Goal: Information Seeking & Learning: Learn about a topic

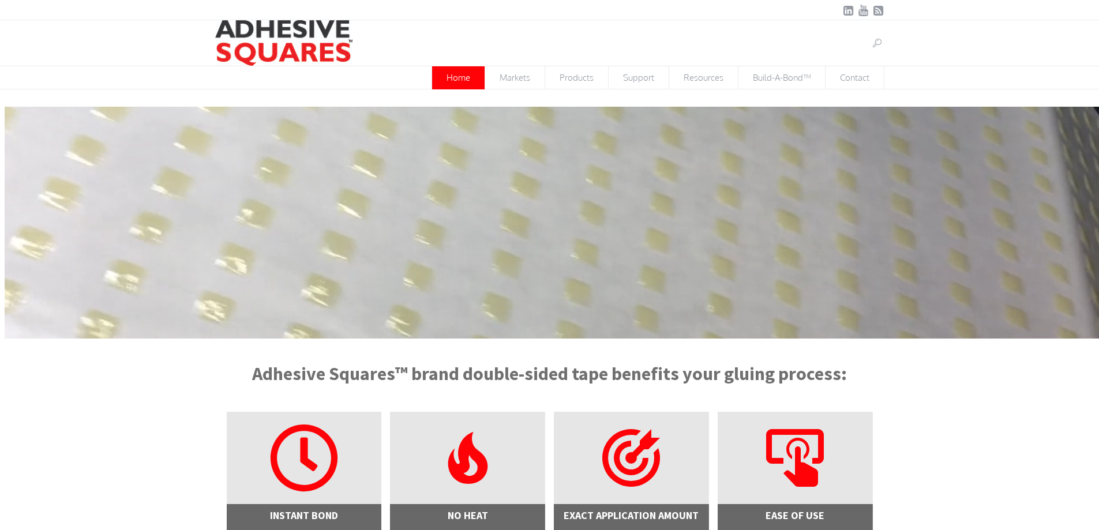
click at [870, 44] on link at bounding box center [877, 43] width 14 height 14
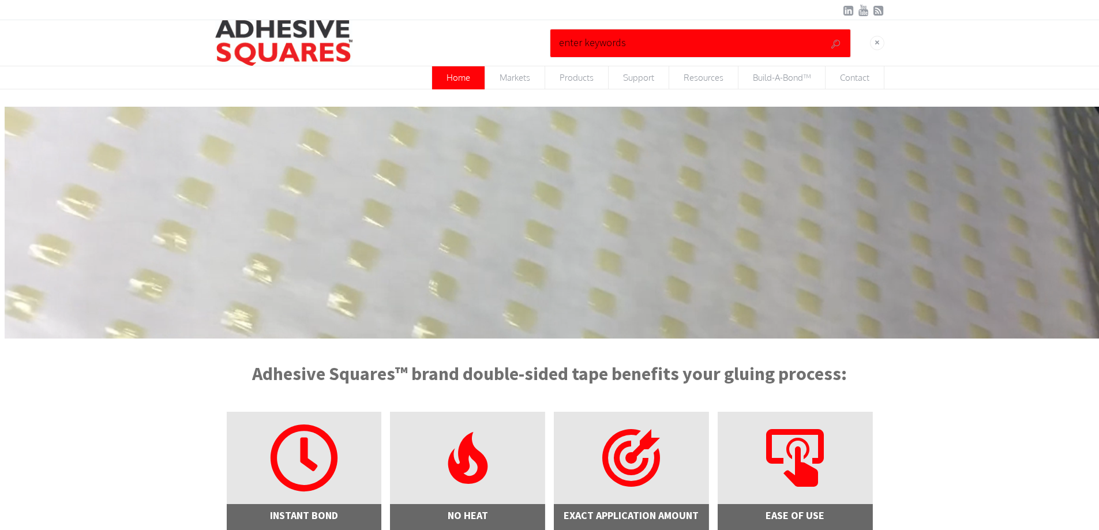
click at [670, 45] on input "text" at bounding box center [677, 43] width 242 height 22
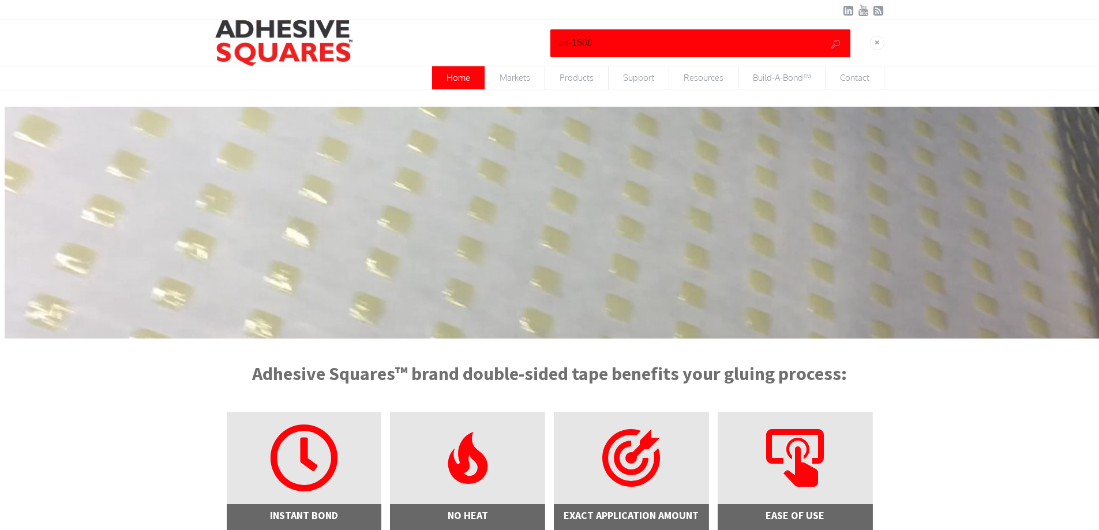
type input "as-1500"
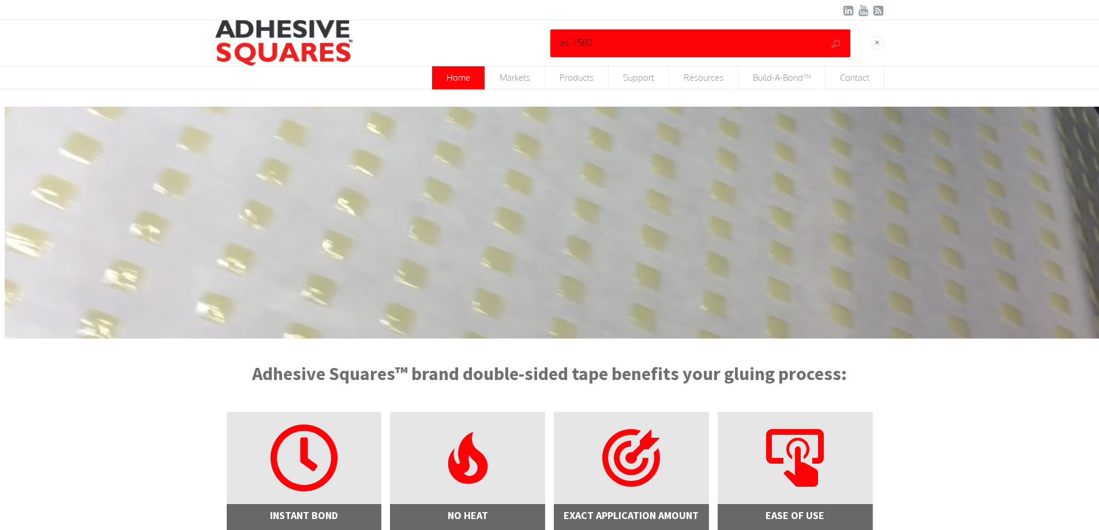
click at [827, 35] on button "submit" at bounding box center [835, 43] width 17 height 17
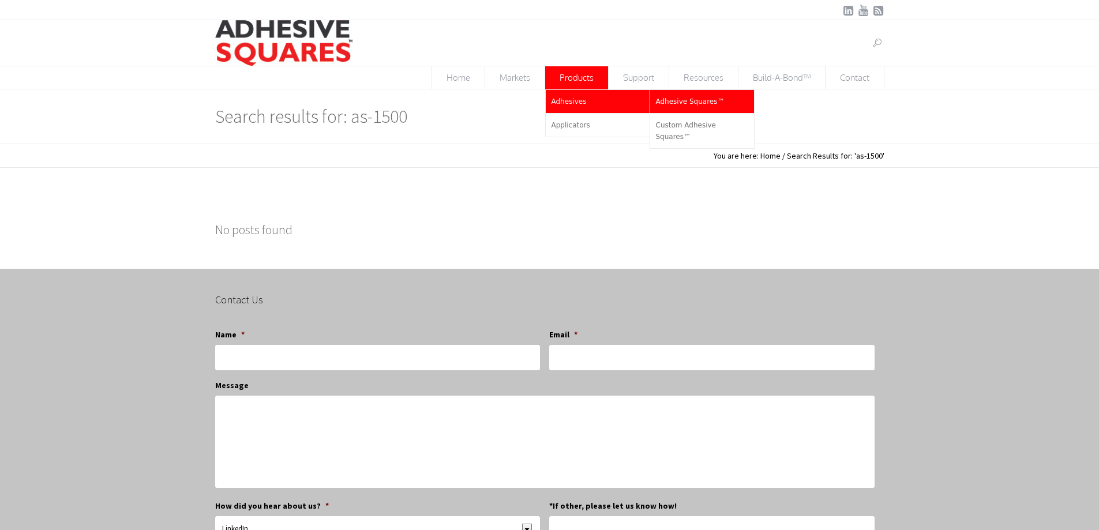
click at [678, 103] on span "Adhesive Squares™" at bounding box center [690, 101] width 69 height 8
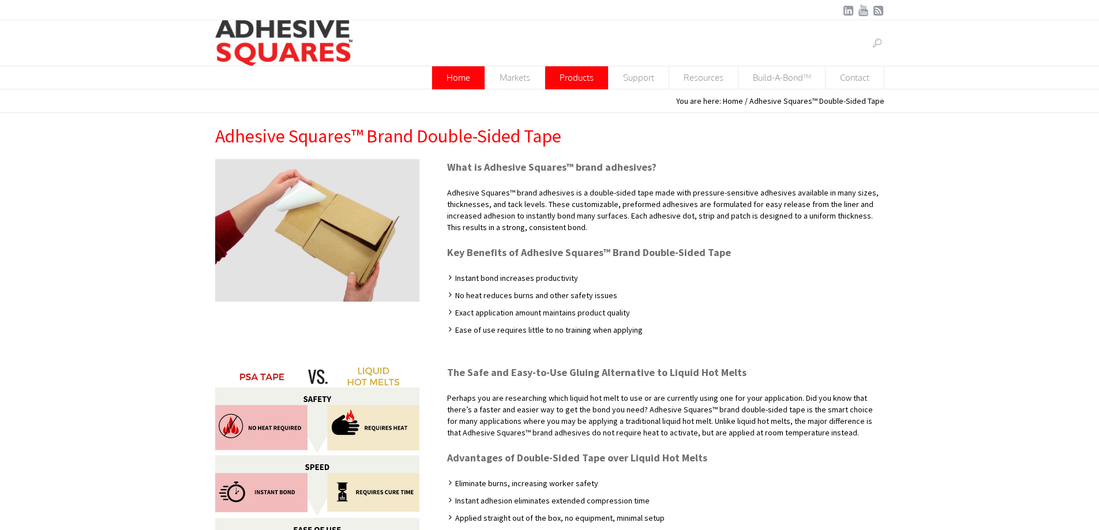
click at [461, 74] on span "Home" at bounding box center [458, 77] width 52 height 22
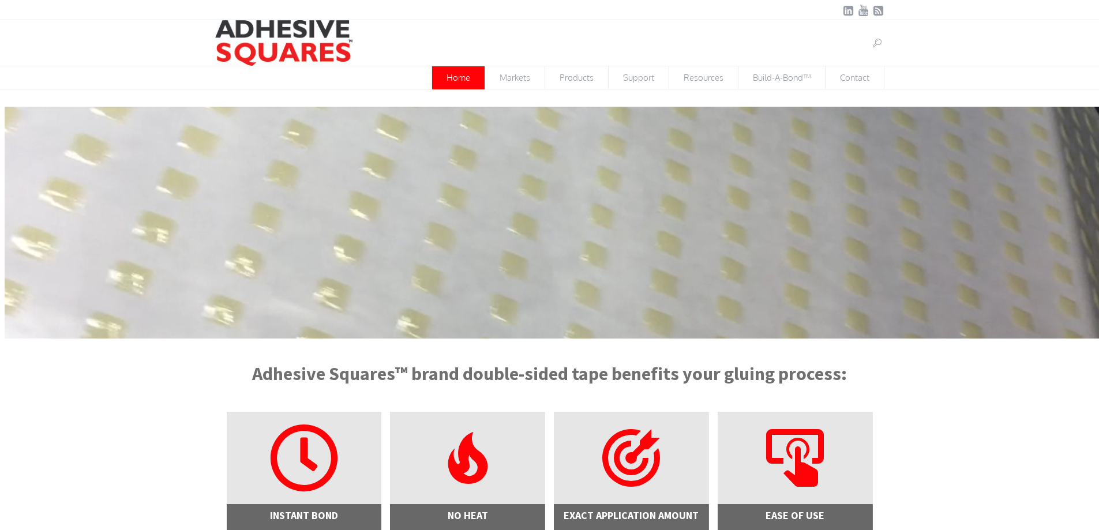
click at [873, 50] on link at bounding box center [877, 43] width 14 height 14
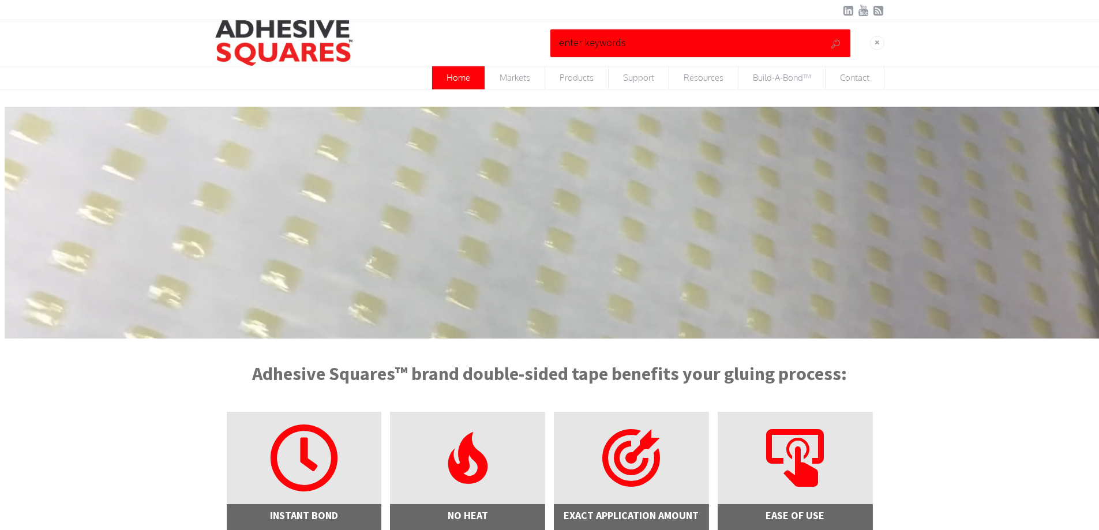
click at [744, 47] on input "text" at bounding box center [677, 43] width 242 height 22
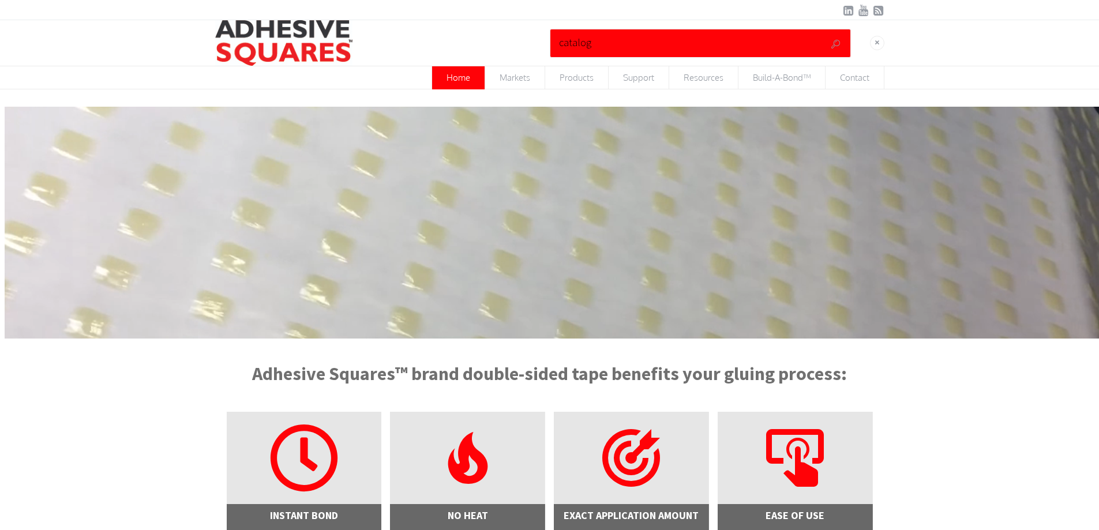
type input "catalog"
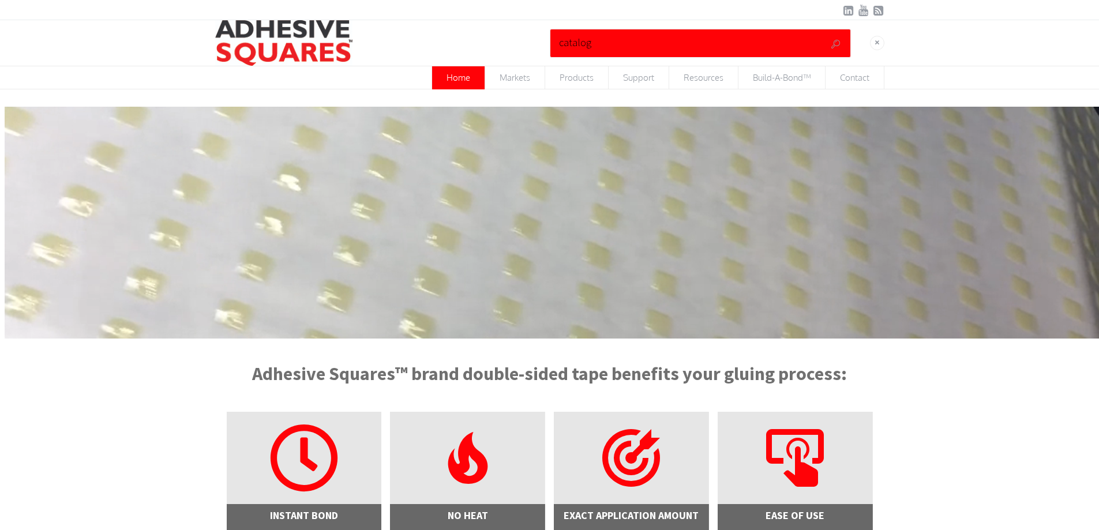
click at [827, 35] on button "submit" at bounding box center [835, 43] width 17 height 17
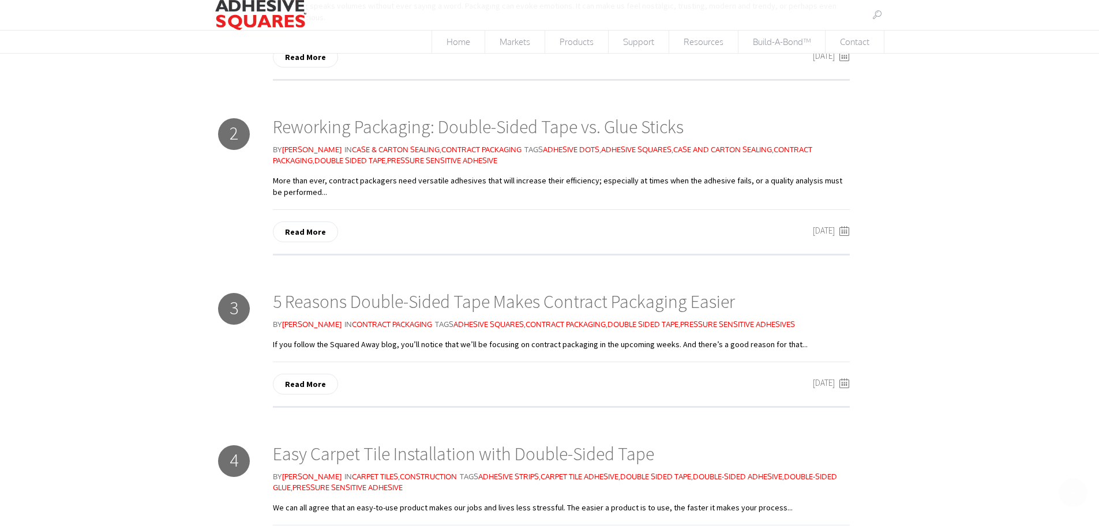
scroll to position [461, 0]
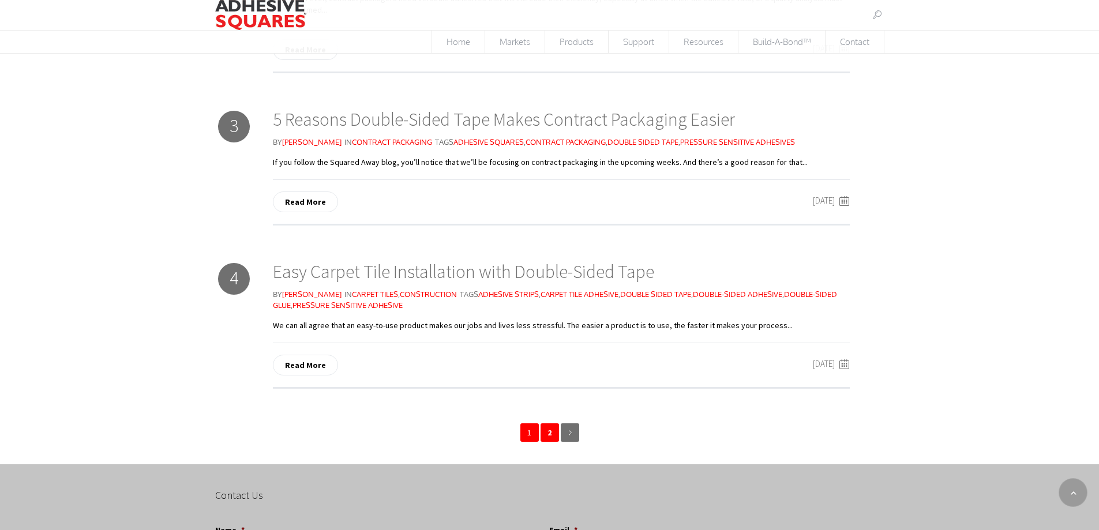
click at [550, 428] on link "2" at bounding box center [549, 432] width 18 height 18
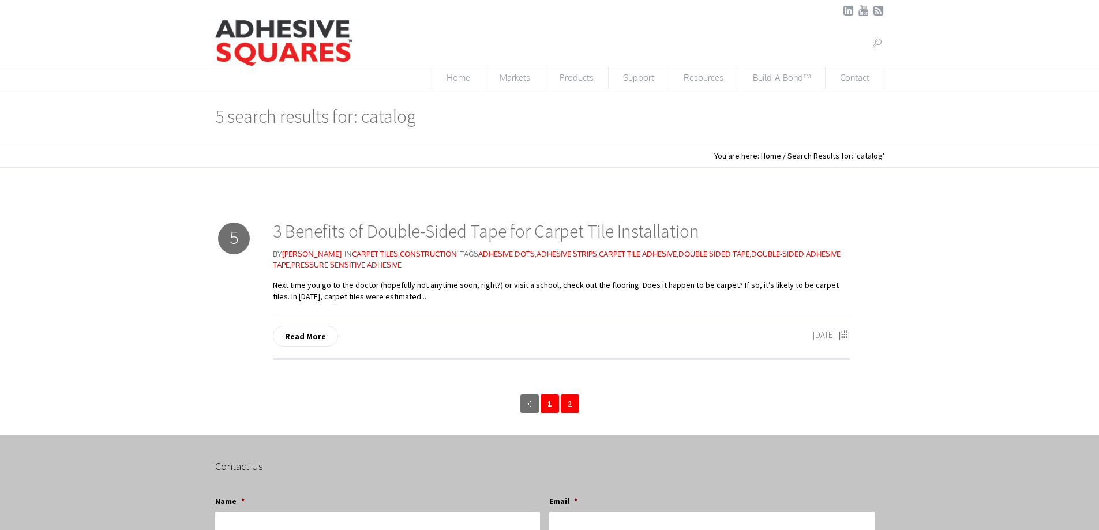
click at [548, 404] on link "1" at bounding box center [549, 403] width 18 height 18
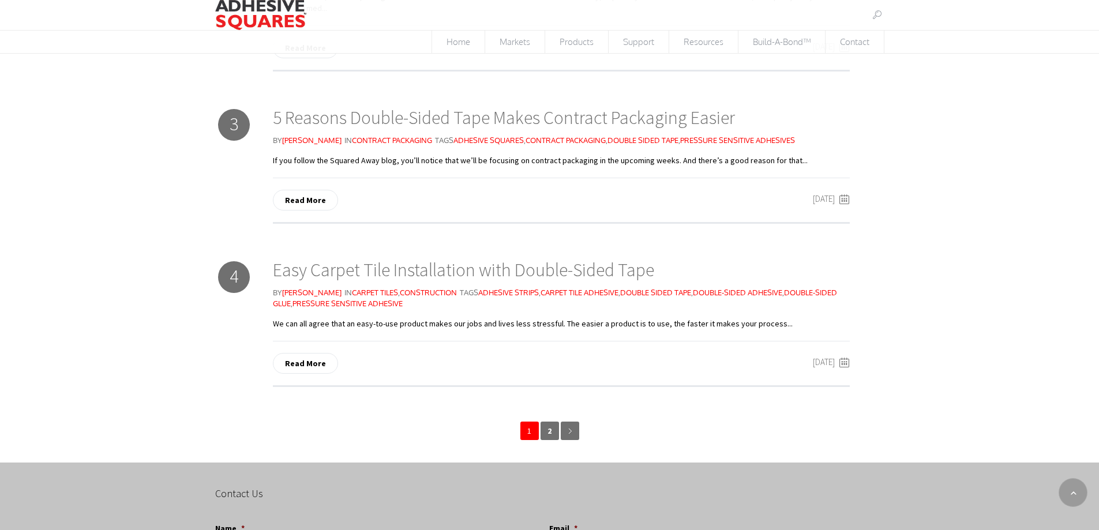
scroll to position [346, 0]
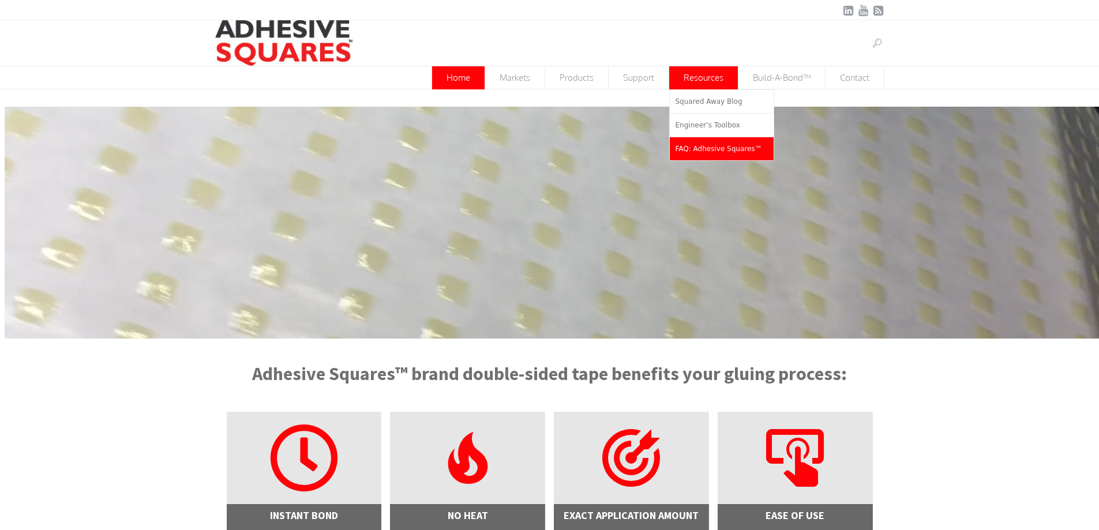
click at [709, 145] on span "FAQ: Adhesive Squares™" at bounding box center [718, 149] width 87 height 8
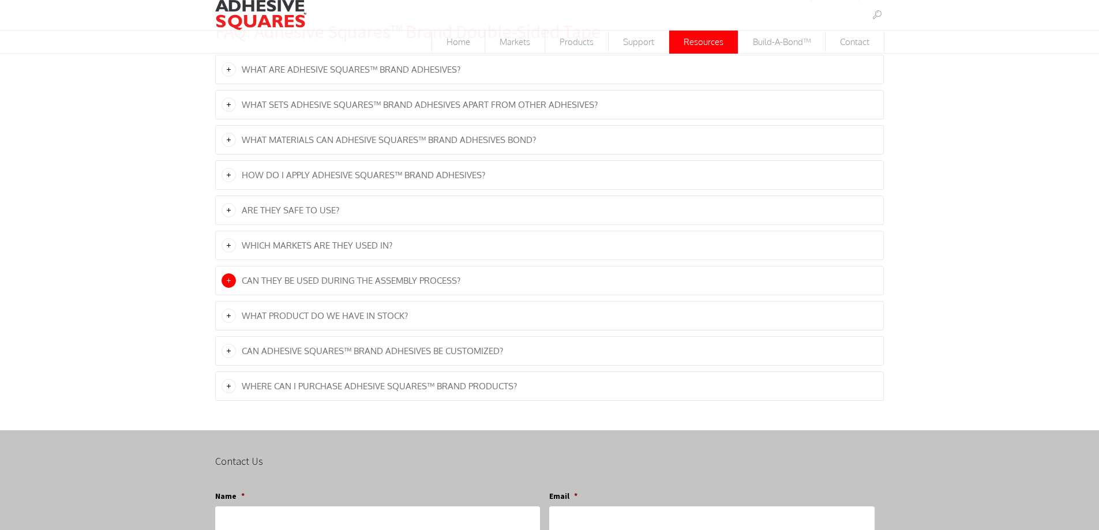
scroll to position [106, 0]
click at [353, 352] on link "Can Adhesive Squares™ brand adhesives be customized?" at bounding box center [550, 350] width 668 height 28
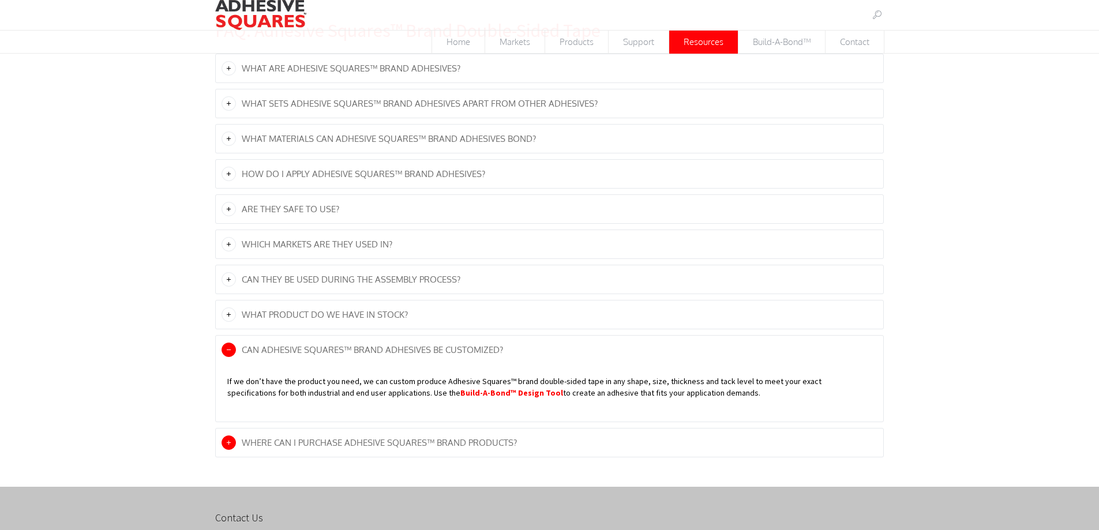
click at [386, 449] on link "Where can I purchase Adhesive Squares™ brand products?" at bounding box center [550, 442] width 668 height 28
